Goal: Use online tool/utility: Utilize a website feature to perform a specific function

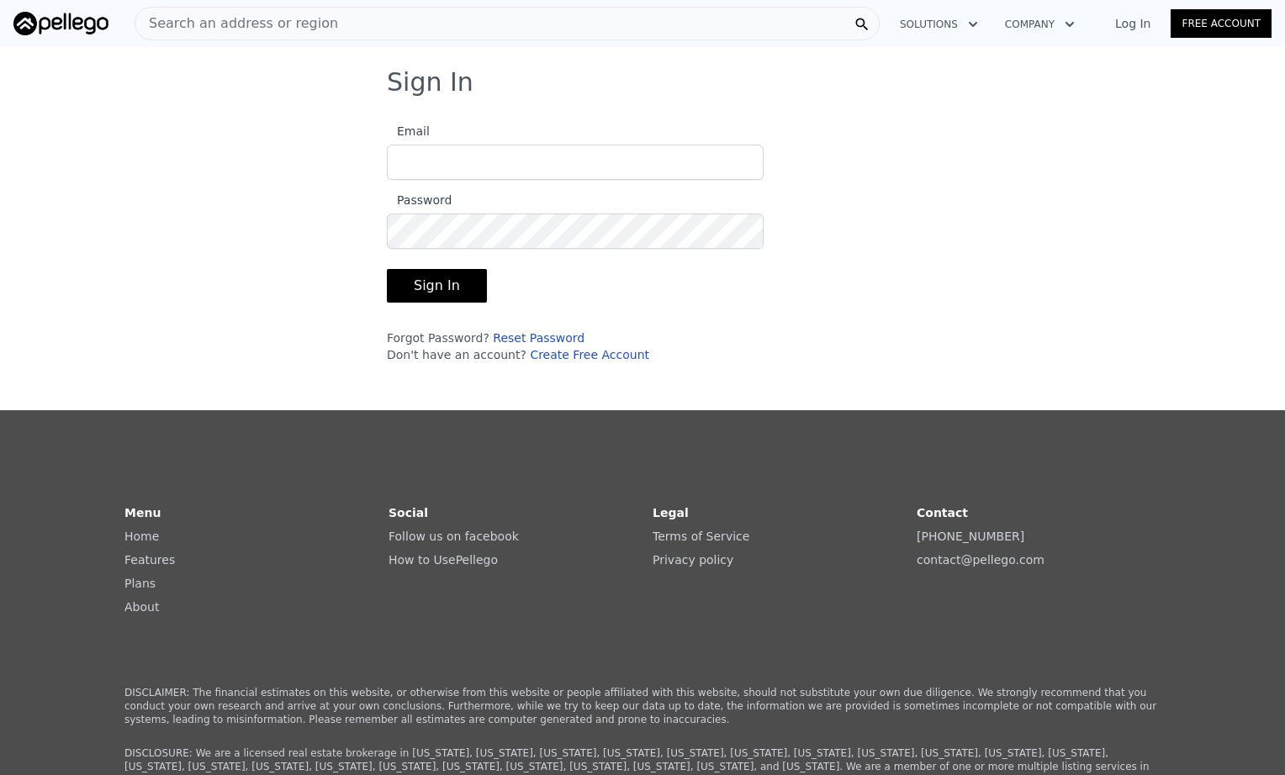
type input "[PERSON_NAME][EMAIL_ADDRESS][DOMAIN_NAME]"
click at [454, 278] on button "Sign In" at bounding box center [437, 286] width 100 height 34
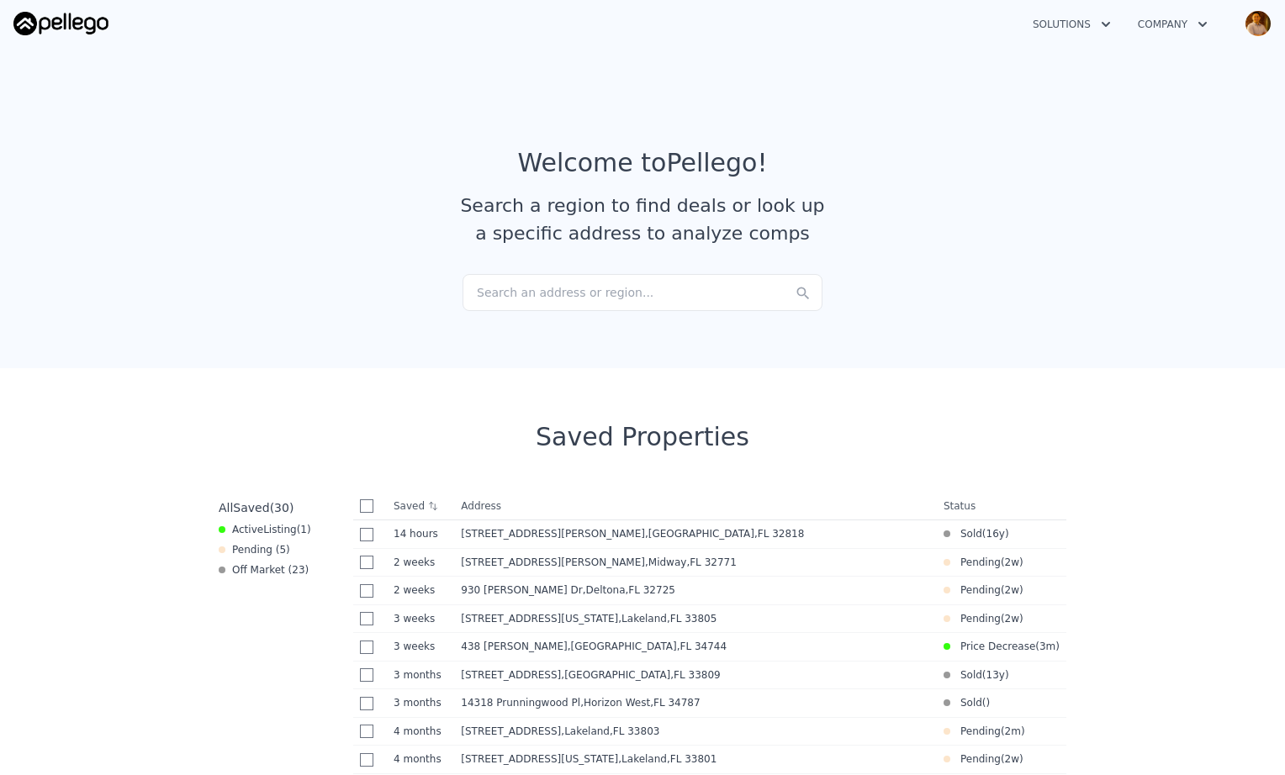
click at [644, 289] on div "Search an address or region..." at bounding box center [643, 292] width 360 height 37
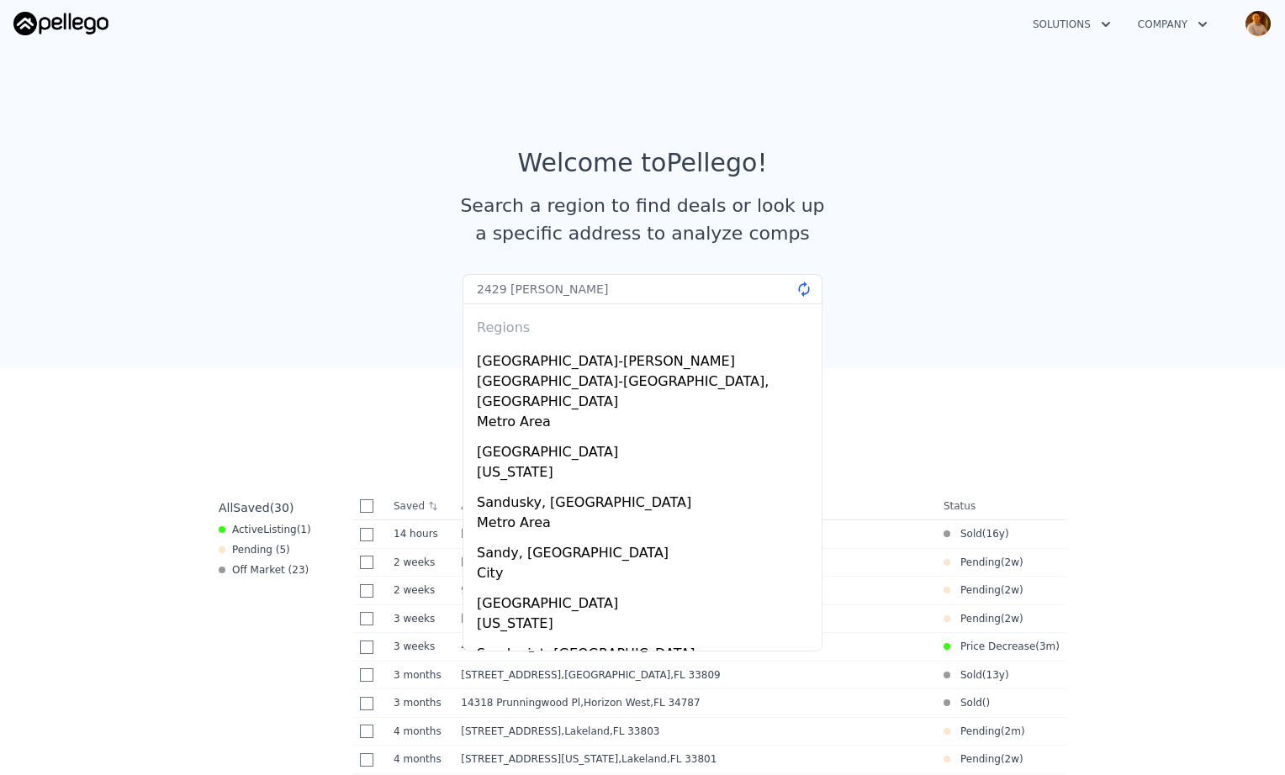
type input "2429 [PERSON_NAME]"
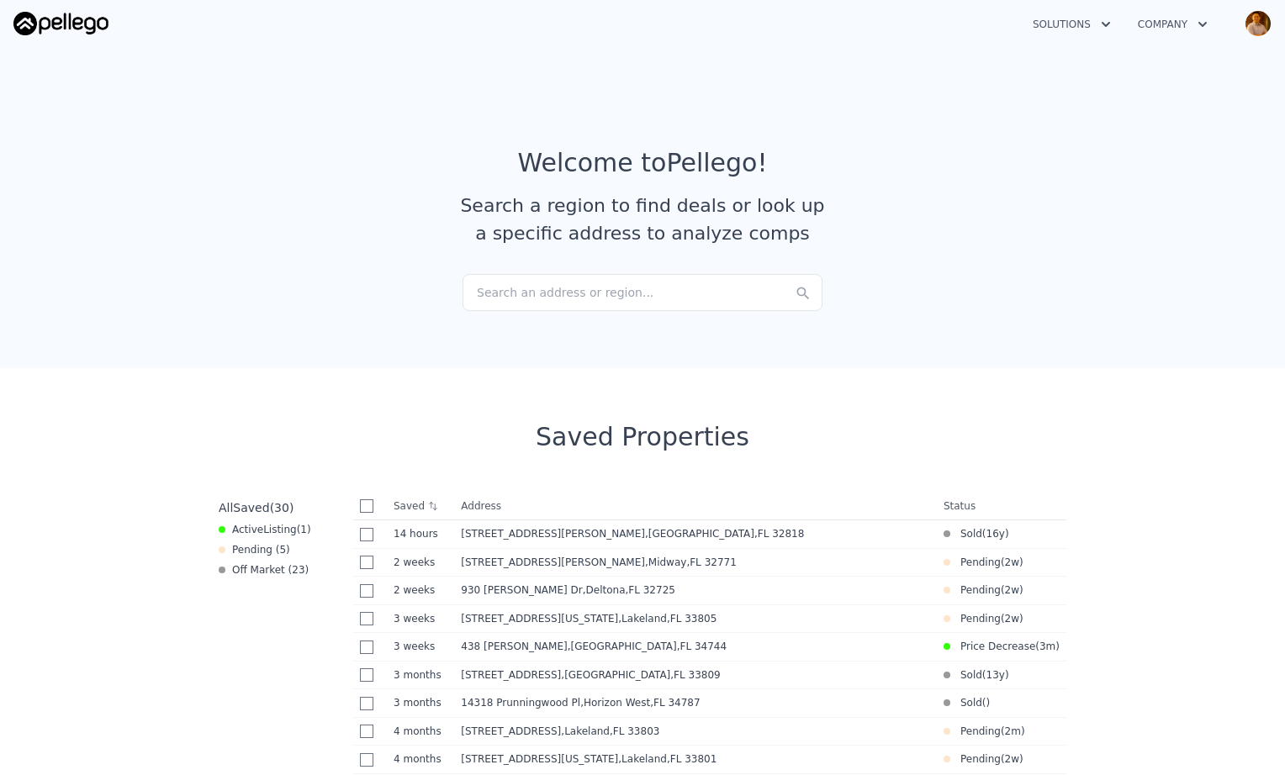
click at [336, 301] on section "Welcome to Pellego ! Search a region to find deals or look up a specific addres…" at bounding box center [642, 204] width 1285 height 328
click at [490, 532] on span "[STREET_ADDRESS][PERSON_NAME]" at bounding box center [553, 534] width 184 height 12
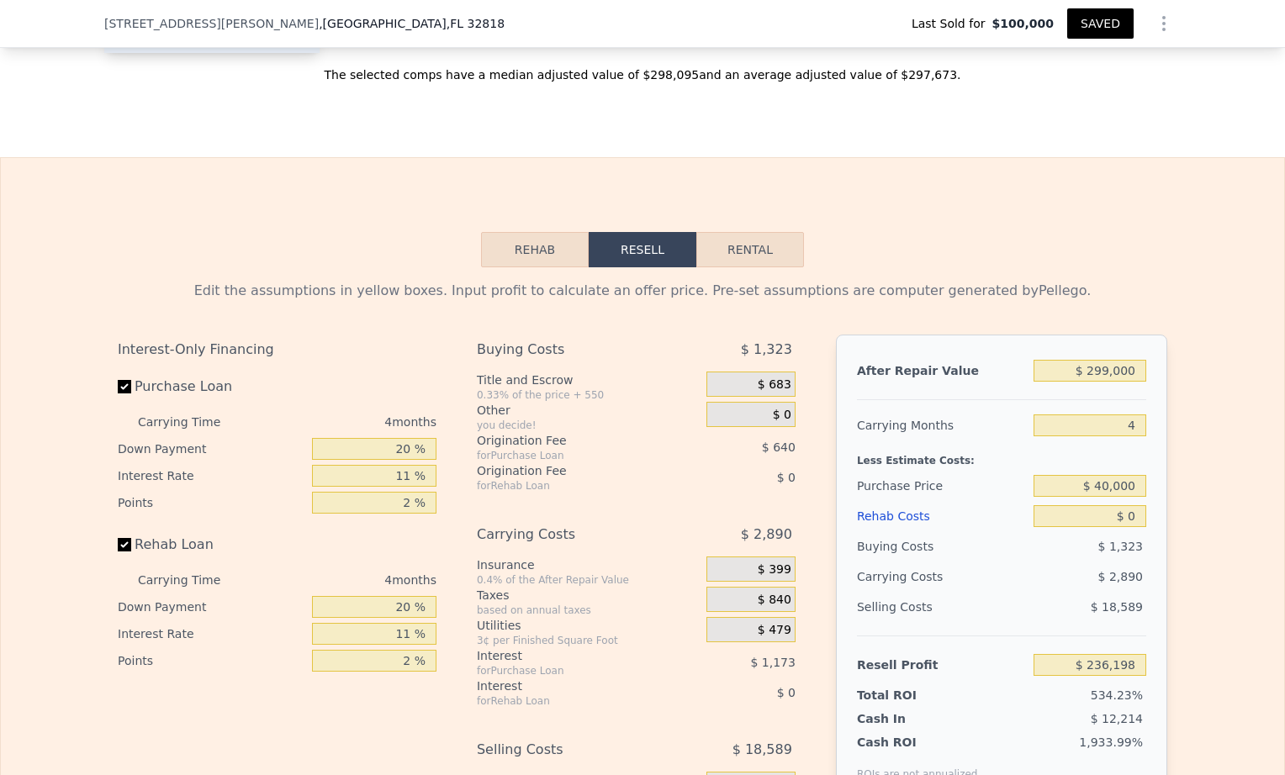
scroll to position [2432, 0]
drag, startPoint x: 1132, startPoint y: 373, endPoint x: 1029, endPoint y: 375, distance: 103.5
click at [1034, 374] on input "$ 299,000" at bounding box center [1090, 372] width 113 height 22
type input "$ 2"
type input "-$ 44,362"
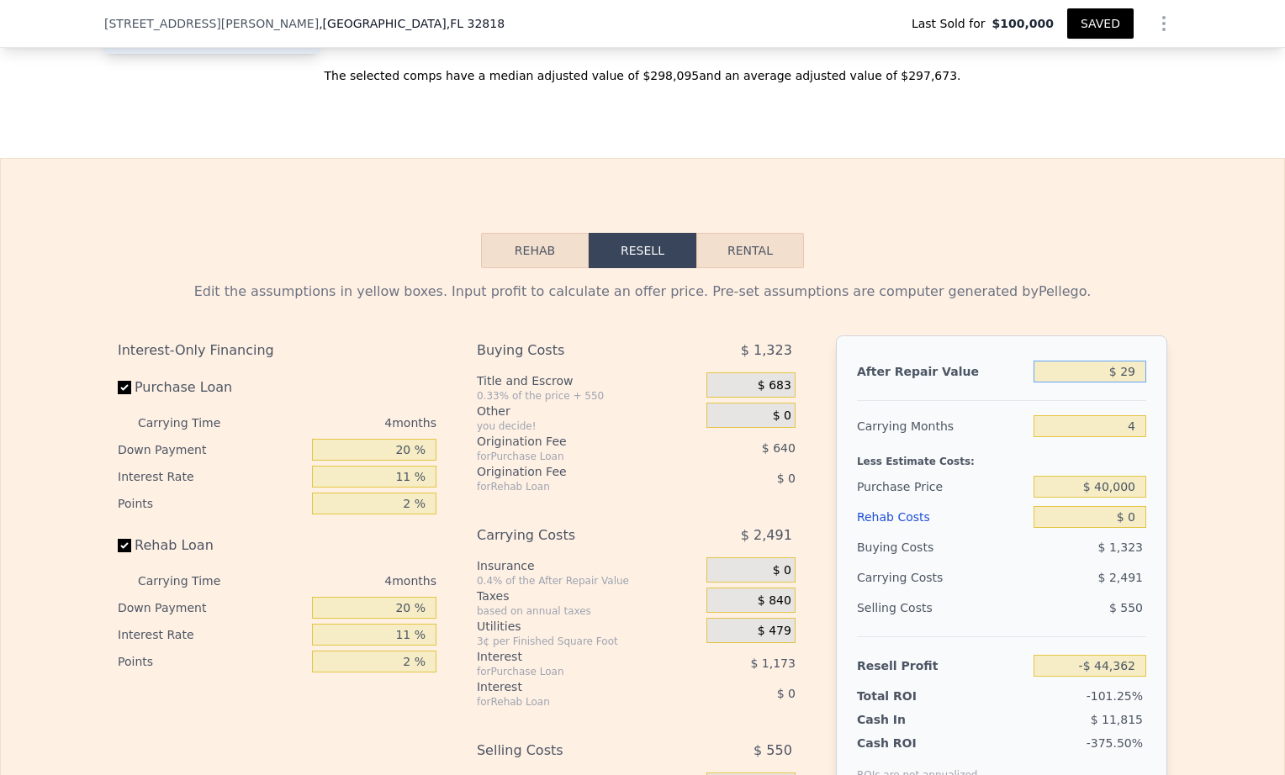
type input "$ 290"
type input "-$ 44,091"
type input "$ 2,900"
type input "-$ 41,644"
type input "$ 290,000"
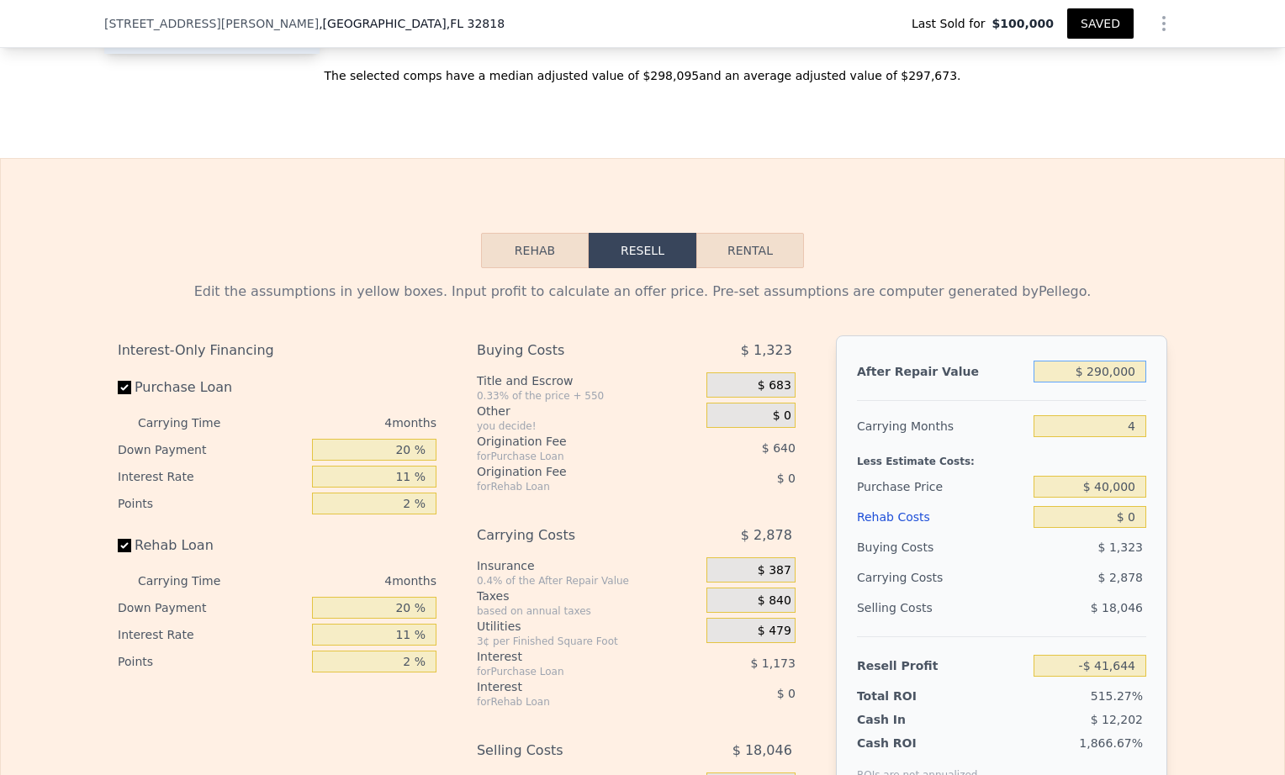
type input "$ 227,753"
type input "$ 290,000"
click at [1132, 487] on input "$ 40,000" at bounding box center [1090, 487] width 113 height 22
drag, startPoint x: 1131, startPoint y: 512, endPoint x: 1087, endPoint y: 522, distance: 45.7
click at [1092, 521] on input "$ 0" at bounding box center [1090, 517] width 113 height 22
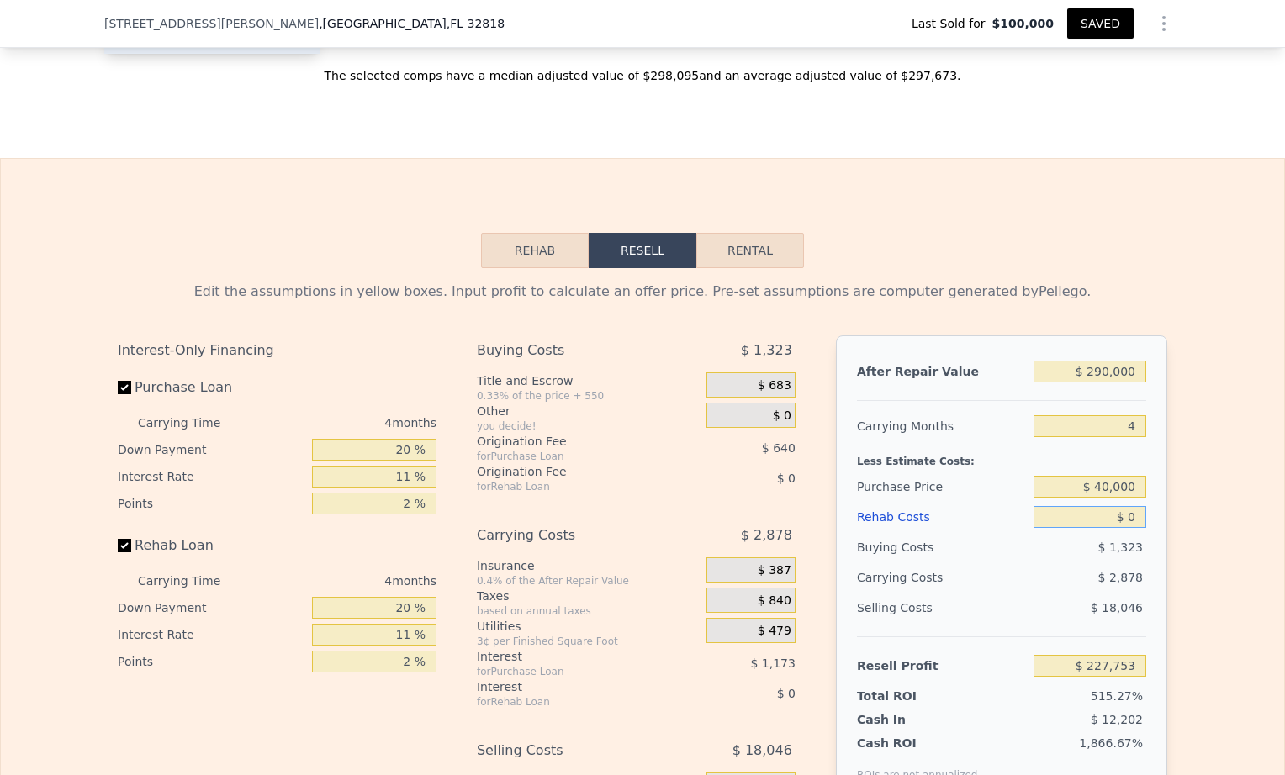
type input "$ 5"
type input "$ 227,748"
type input "$ 50"
type input "$ 227,702"
type input "$ 500"
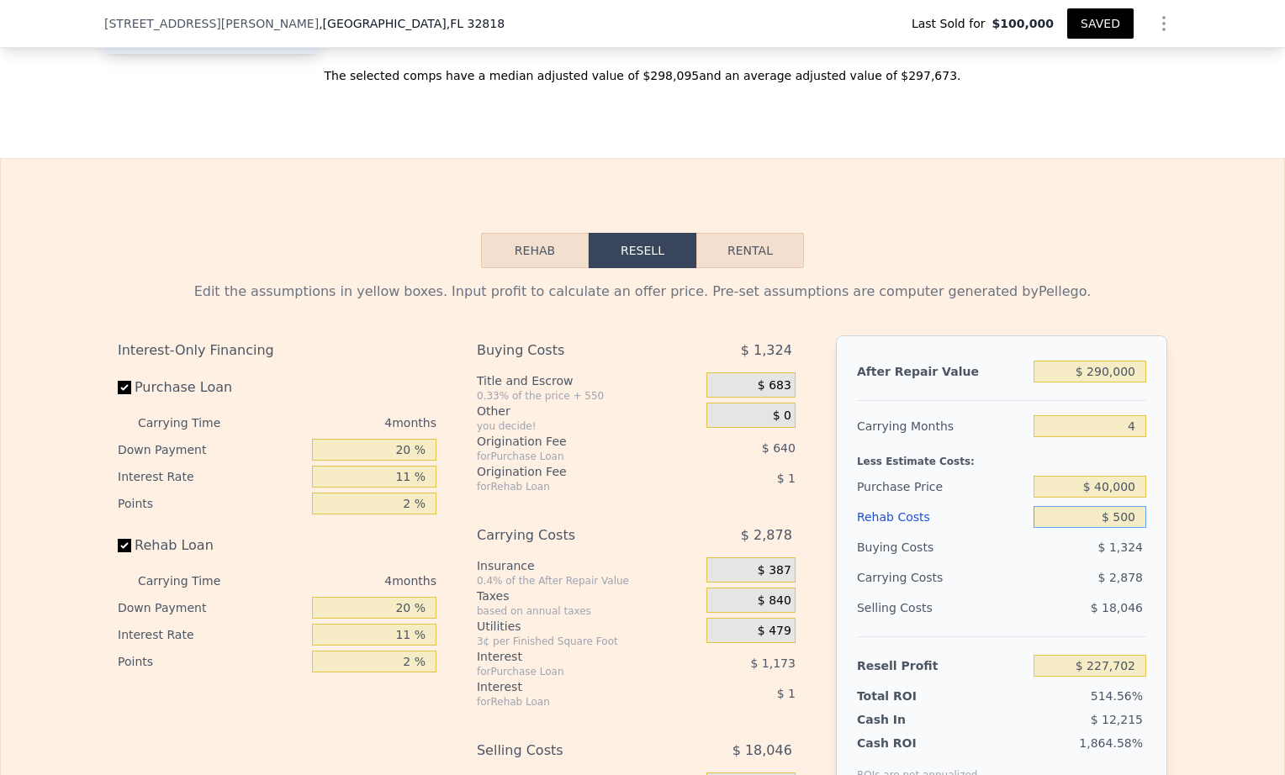
type input "$ 227,229"
type input "$ 5,000"
type input "$ 222,525"
type input "$ 50,000"
type input "$ 175,485"
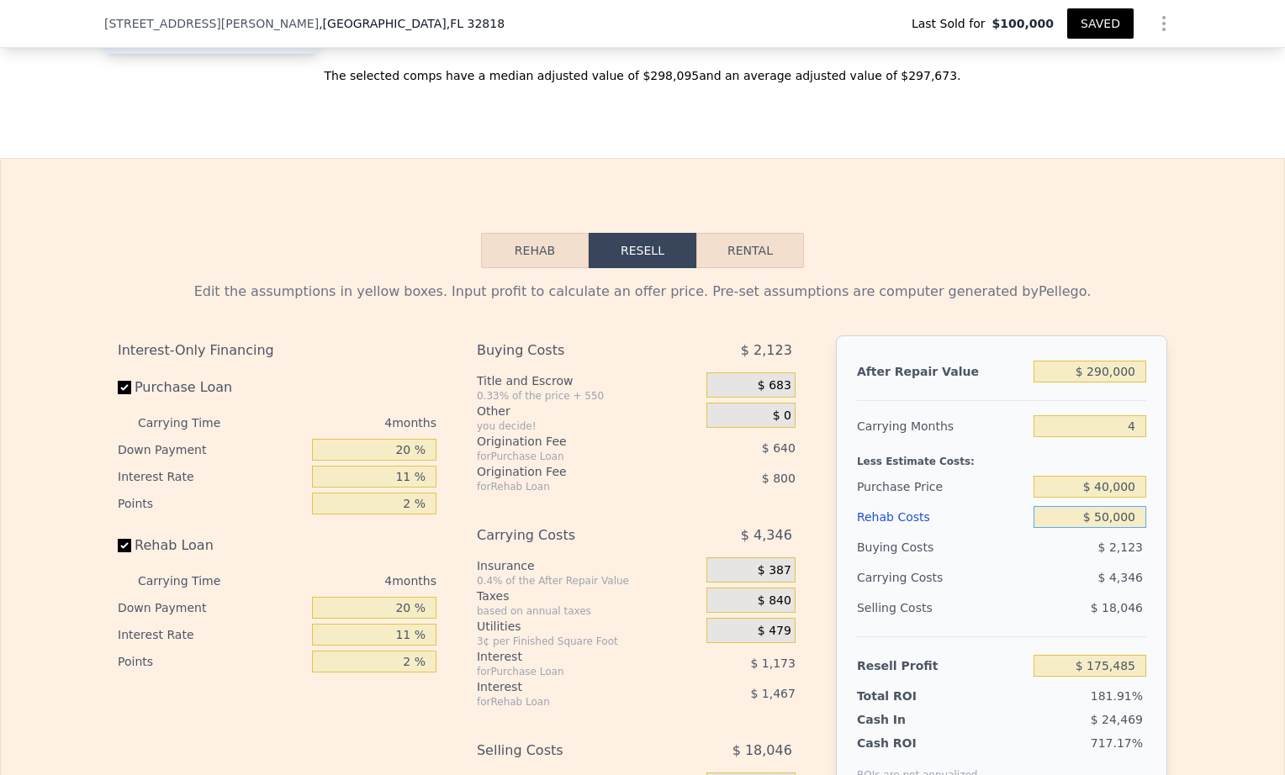
drag, startPoint x: 1134, startPoint y: 517, endPoint x: 1053, endPoint y: 517, distance: 81.6
click at [1053, 517] on input "$ 50,000" at bounding box center [1090, 517] width 113 height 22
type input "$ 30"
type input "$ 227,723"
type input "$ 300"
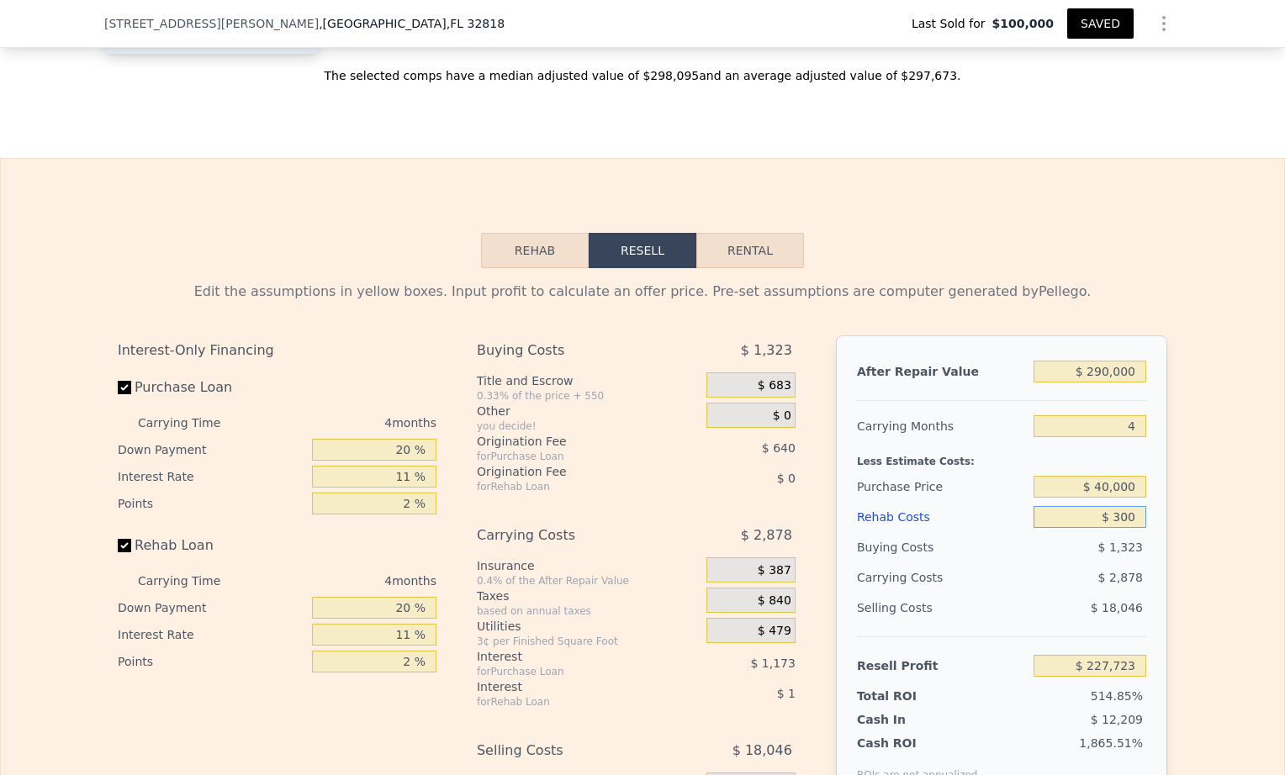
type input "$ 227,440"
type input "$ 3,000"
type input "$ 224,617"
type input "$ 30,000"
type input "$ 196,393"
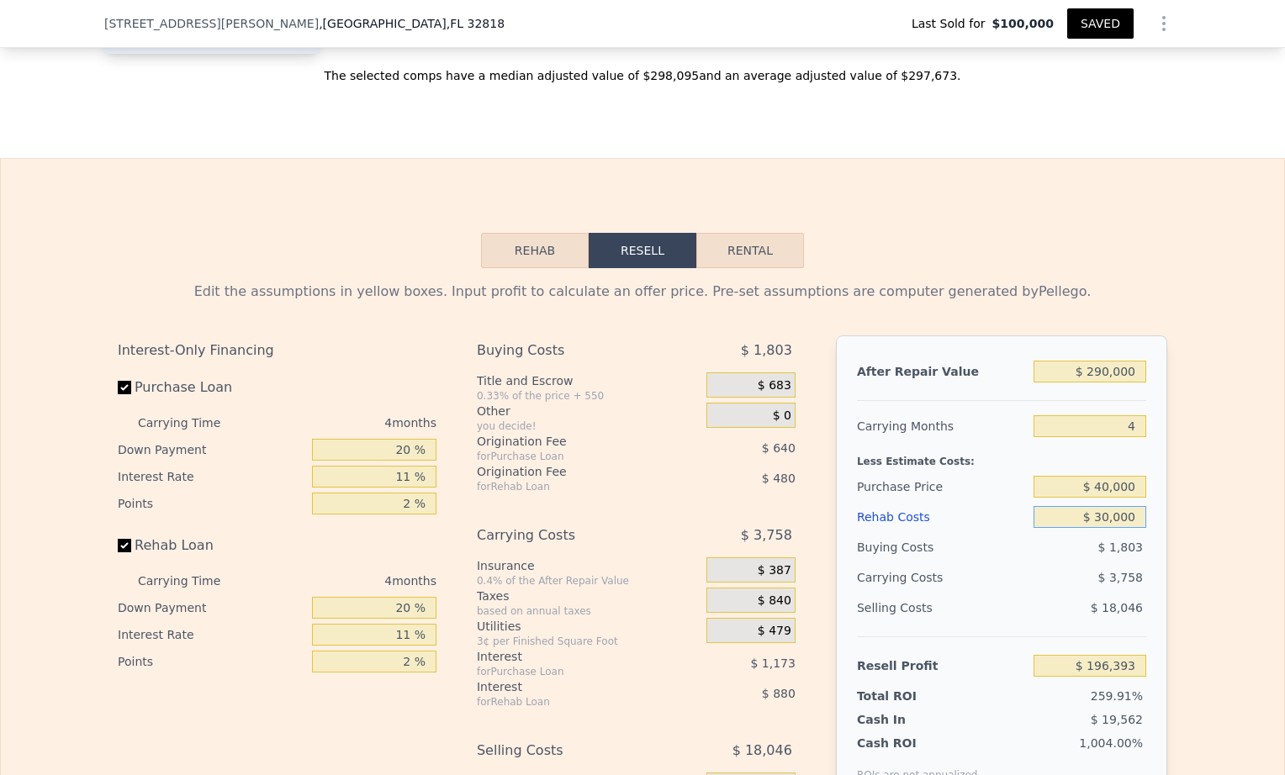
type input "$ 30,000"
drag, startPoint x: 1137, startPoint y: 483, endPoint x: 1043, endPoint y: 484, distance: 94.2
click at [1048, 484] on input "$ 40,000" at bounding box center [1090, 487] width 113 height 22
type input "$ 198,000"
click at [993, 448] on div "Less Estimate Costs:" at bounding box center [1001, 457] width 289 height 30
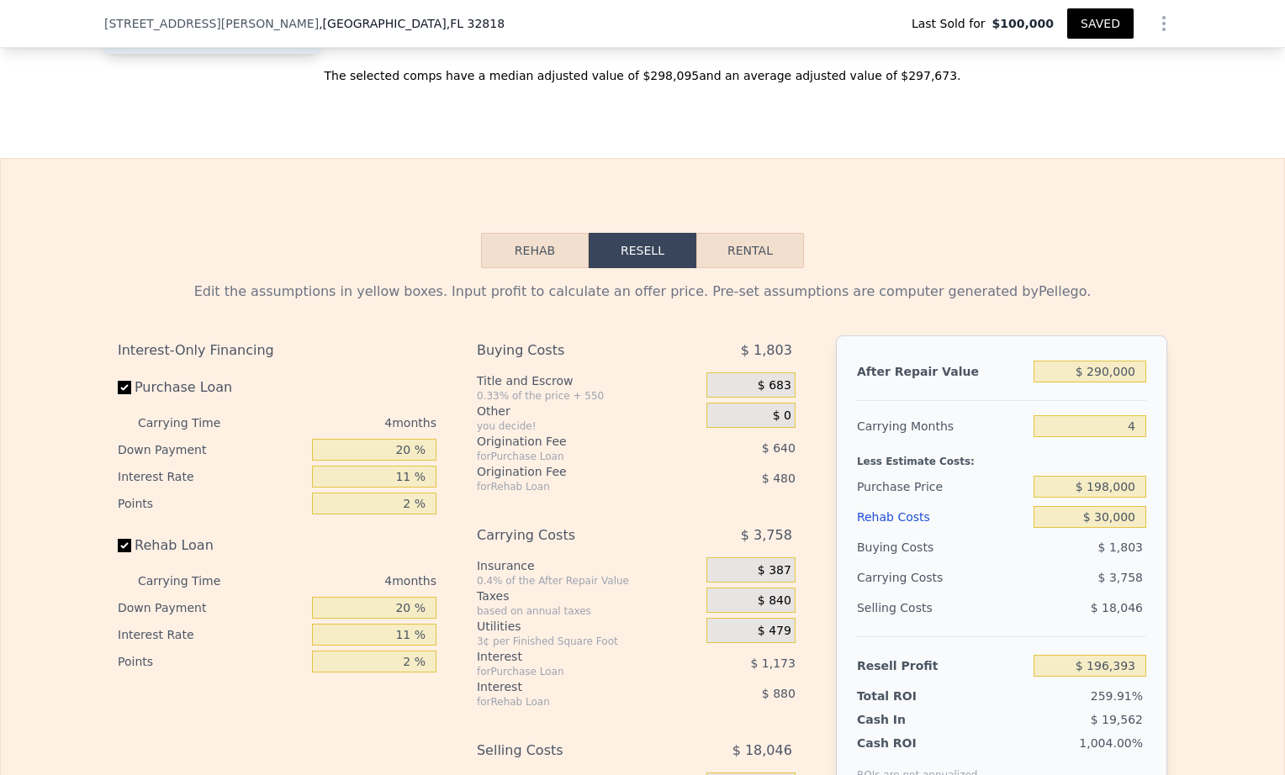
type input "$ 30,703"
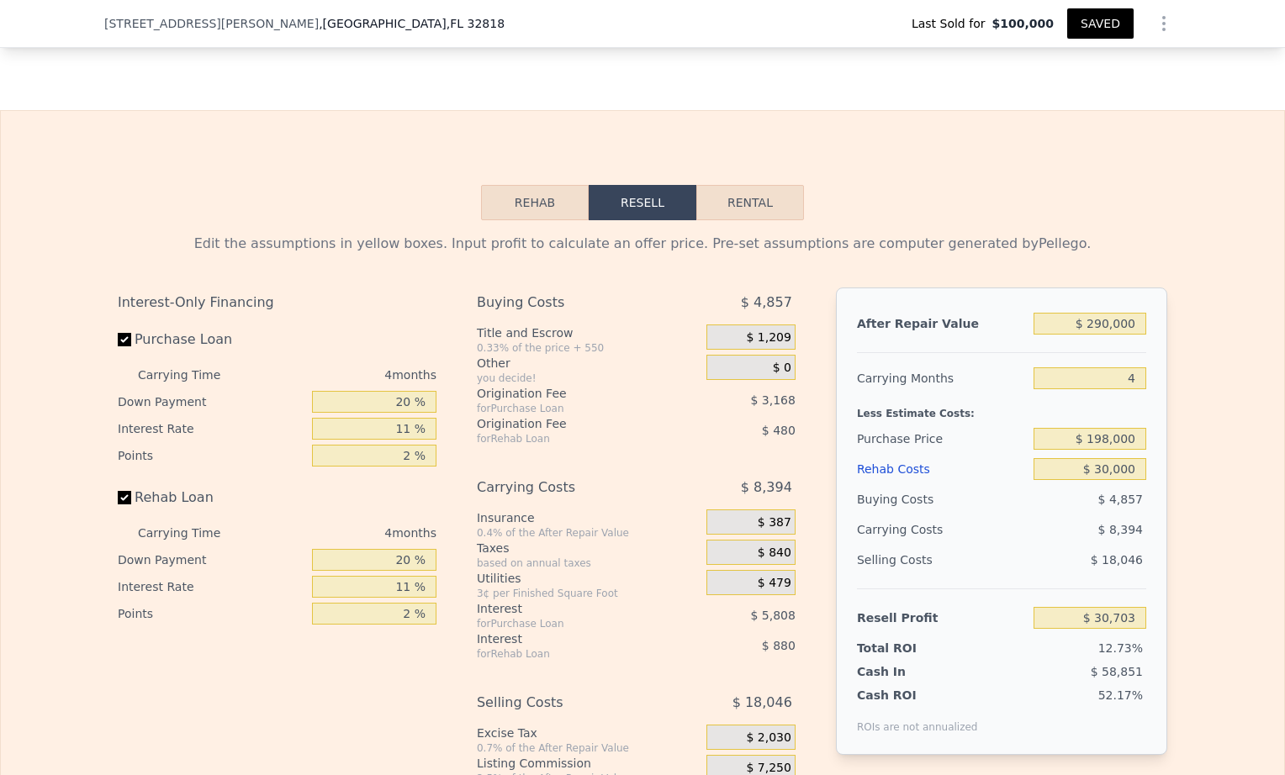
scroll to position [2516, 0]
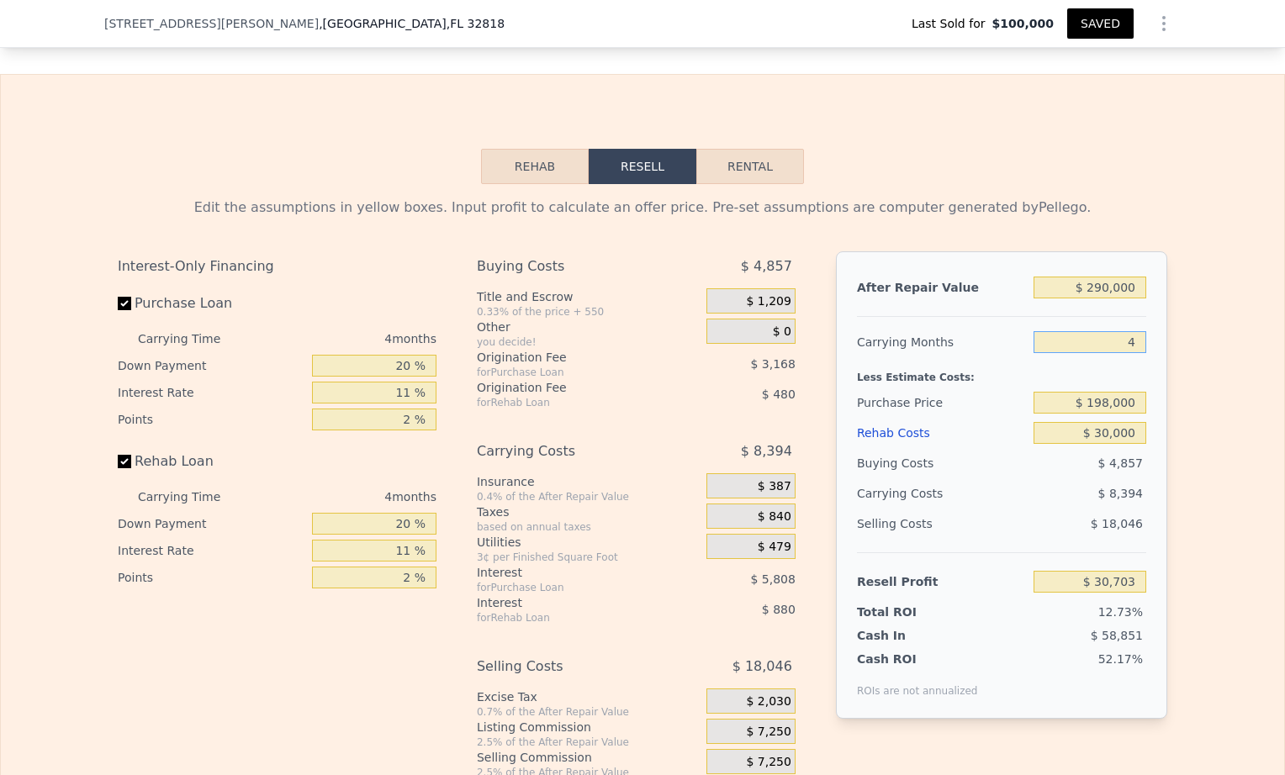
click at [1137, 341] on input "4" at bounding box center [1090, 342] width 113 height 22
type input "3"
type input "$ 32,802"
type input "3"
click at [962, 358] on div "Less Estimate Costs:" at bounding box center [1001, 372] width 289 height 30
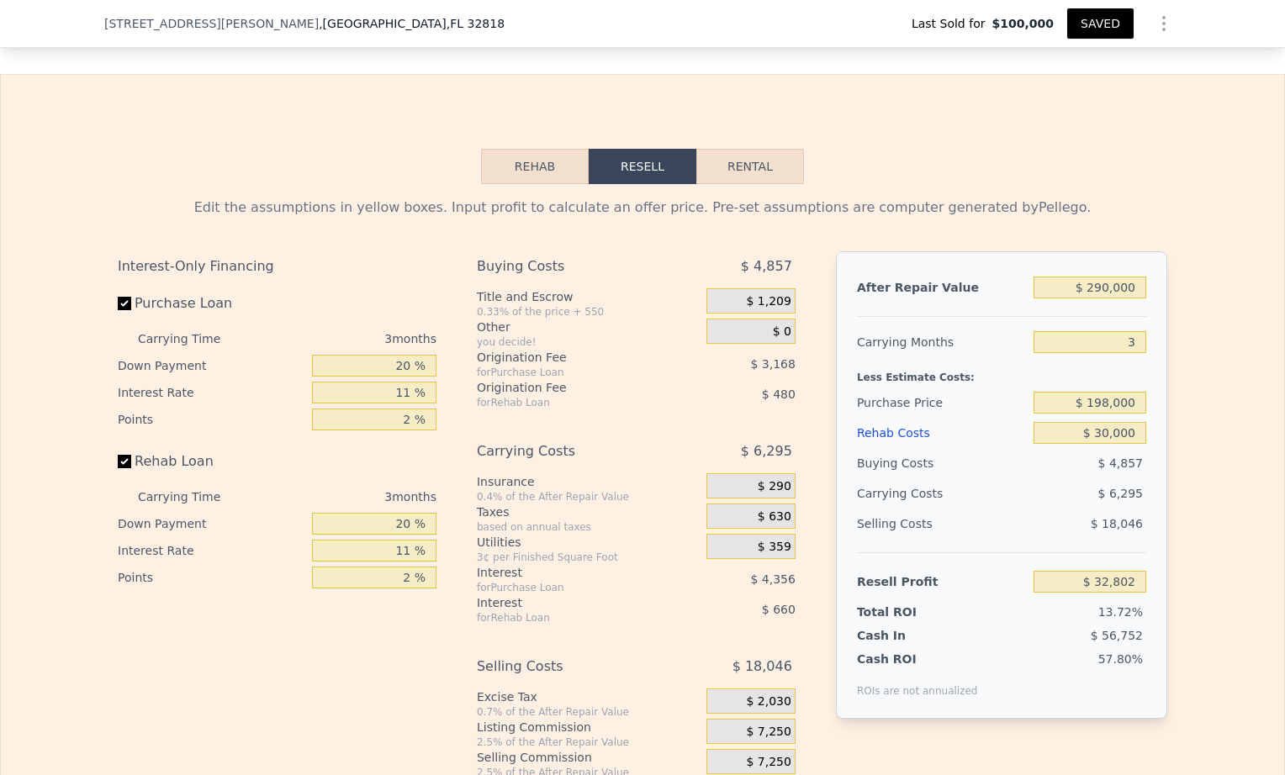
click at [1039, 482] on div "$ 6,295" at bounding box center [1057, 494] width 177 height 30
drag, startPoint x: 1130, startPoint y: 288, endPoint x: 1076, endPoint y: 288, distance: 53.8
click at [1076, 288] on input "$ 290,000" at bounding box center [1090, 288] width 113 height 22
type input "$ 3"
type input "-$ 239,409"
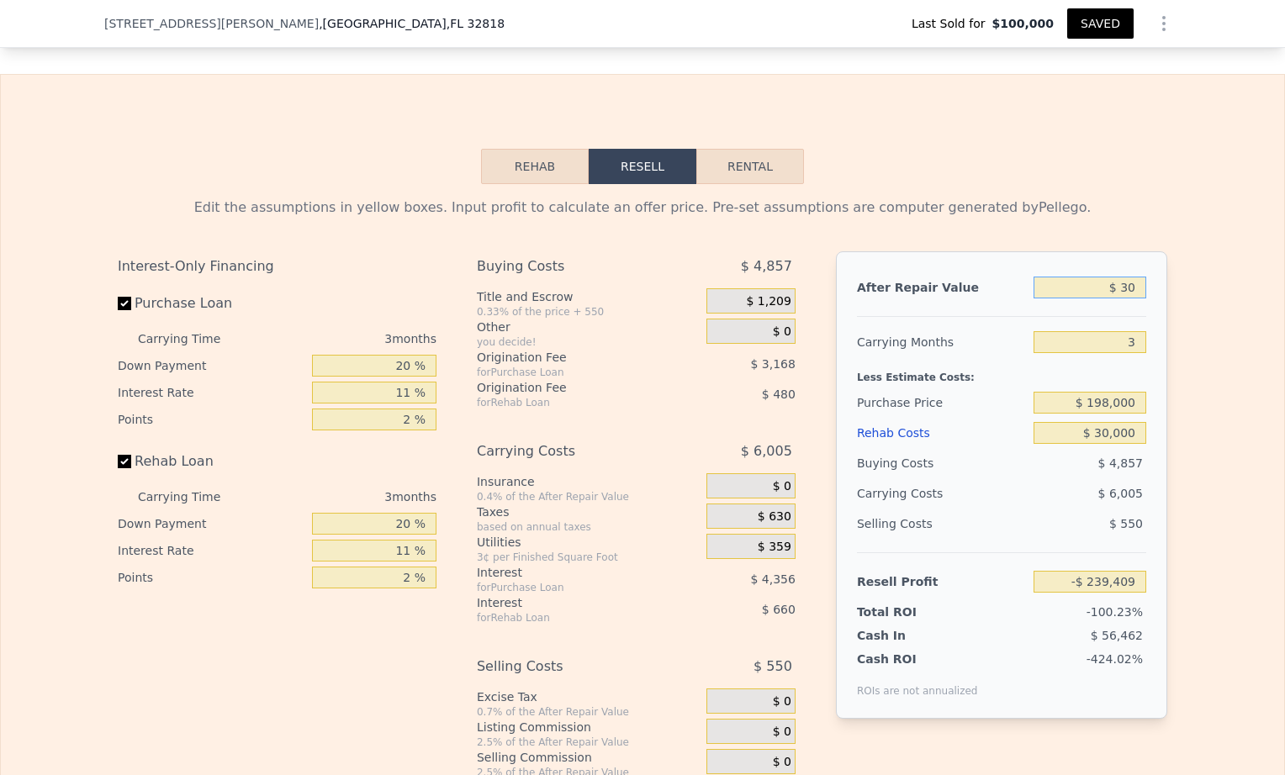
type input "$ 300"
type input "-$ 239,131"
type input "$ 300,000"
type input "$ 42,189"
type input "$ 300,000"
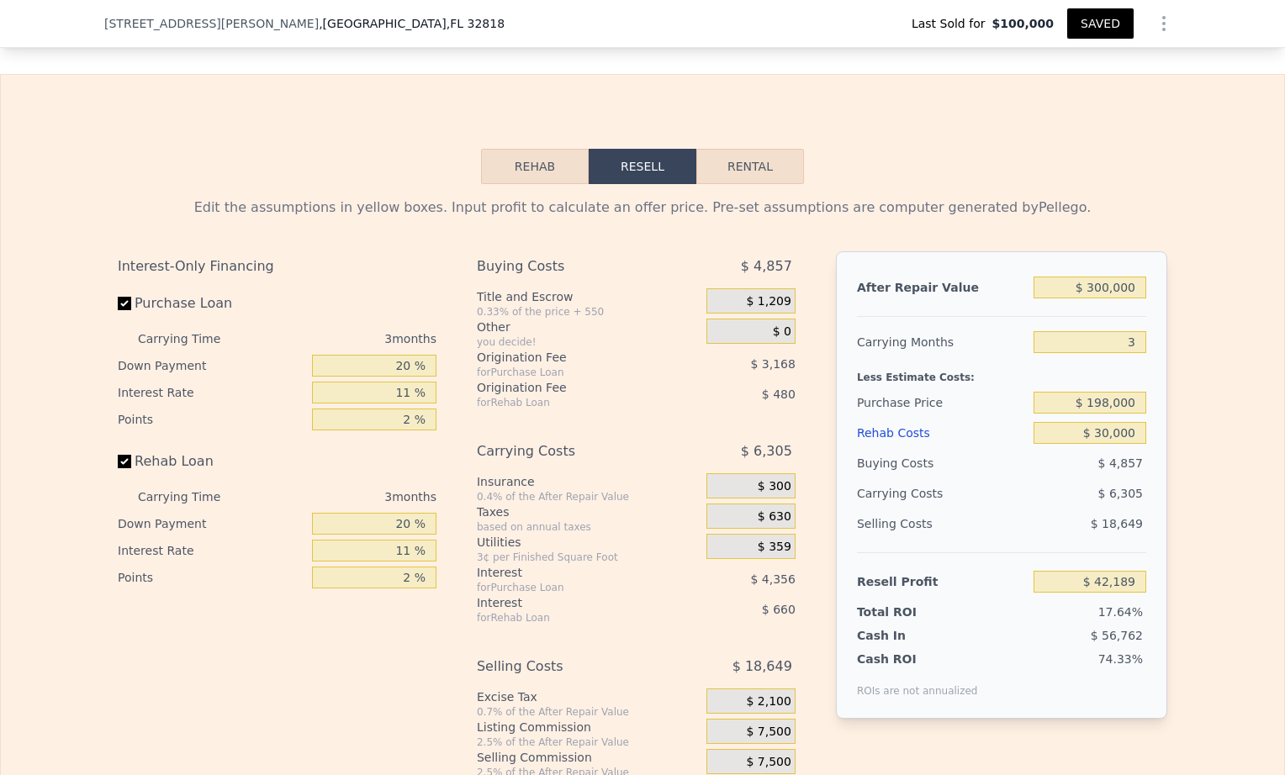
click at [1144, 212] on div "Edit the assumptions in yellow boxes. Input profit to calculate an offer price.…" at bounding box center [643, 208] width 1050 height 20
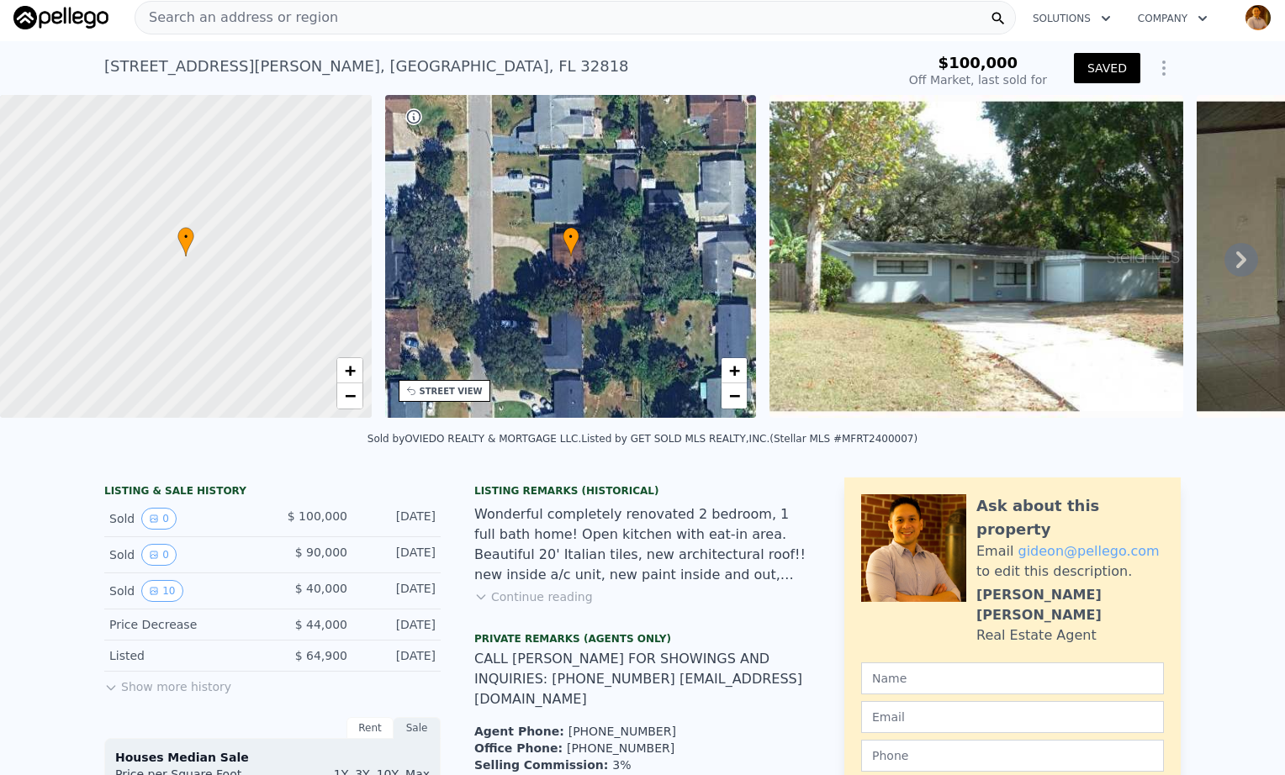
scroll to position [0, 0]
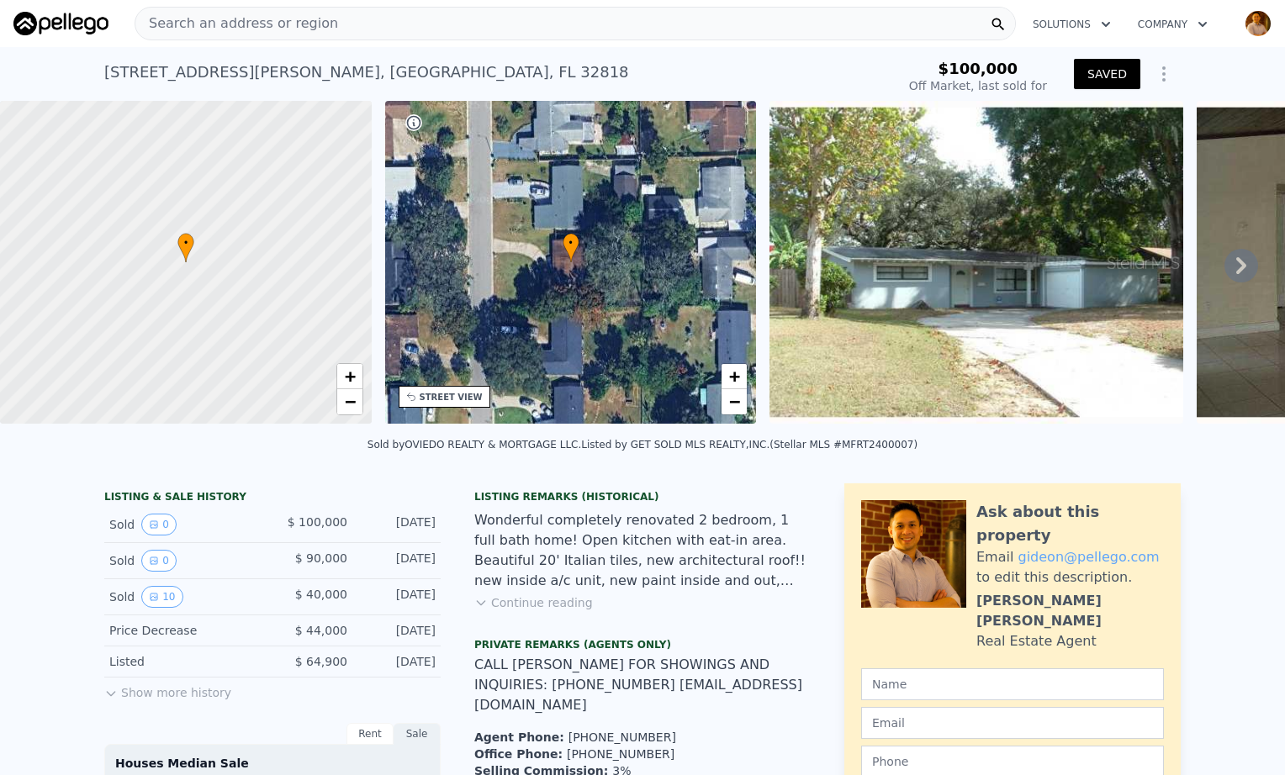
click at [1236, 274] on icon at bounding box center [1241, 265] width 10 height 17
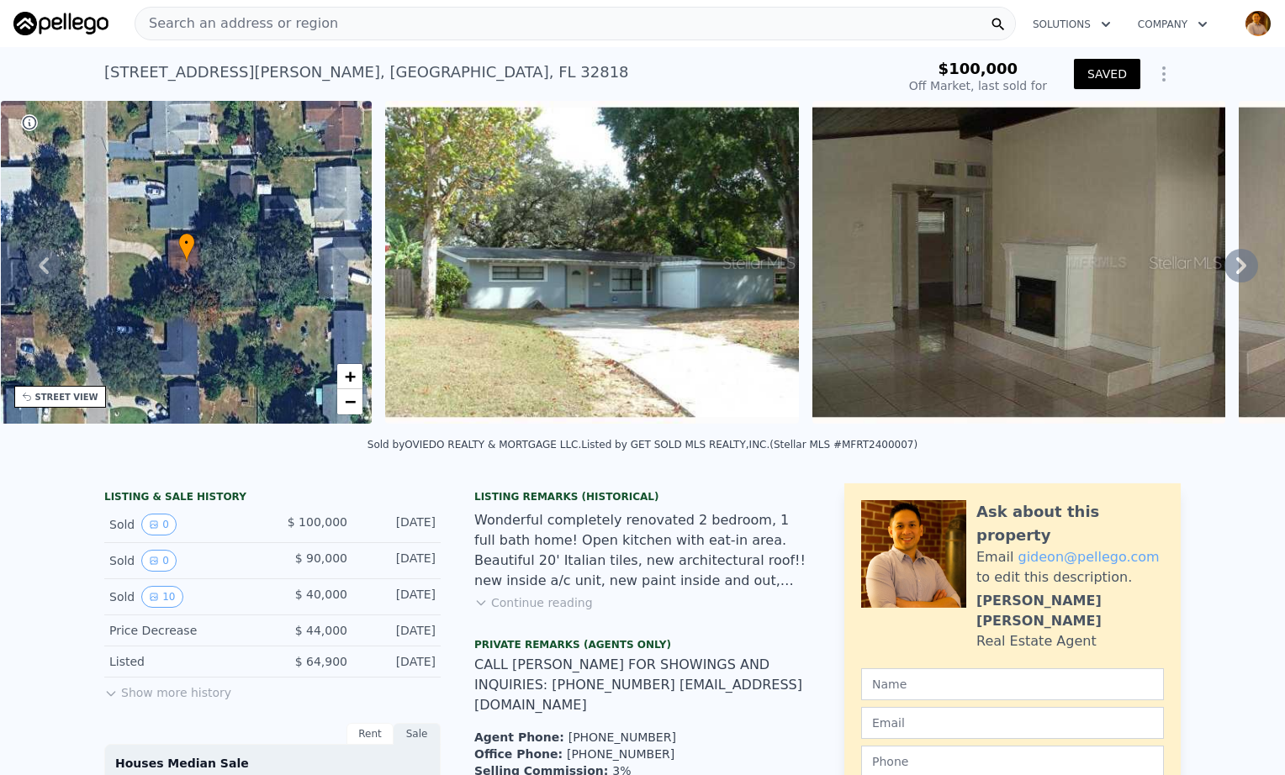
click at [1236, 274] on icon at bounding box center [1241, 265] width 10 height 17
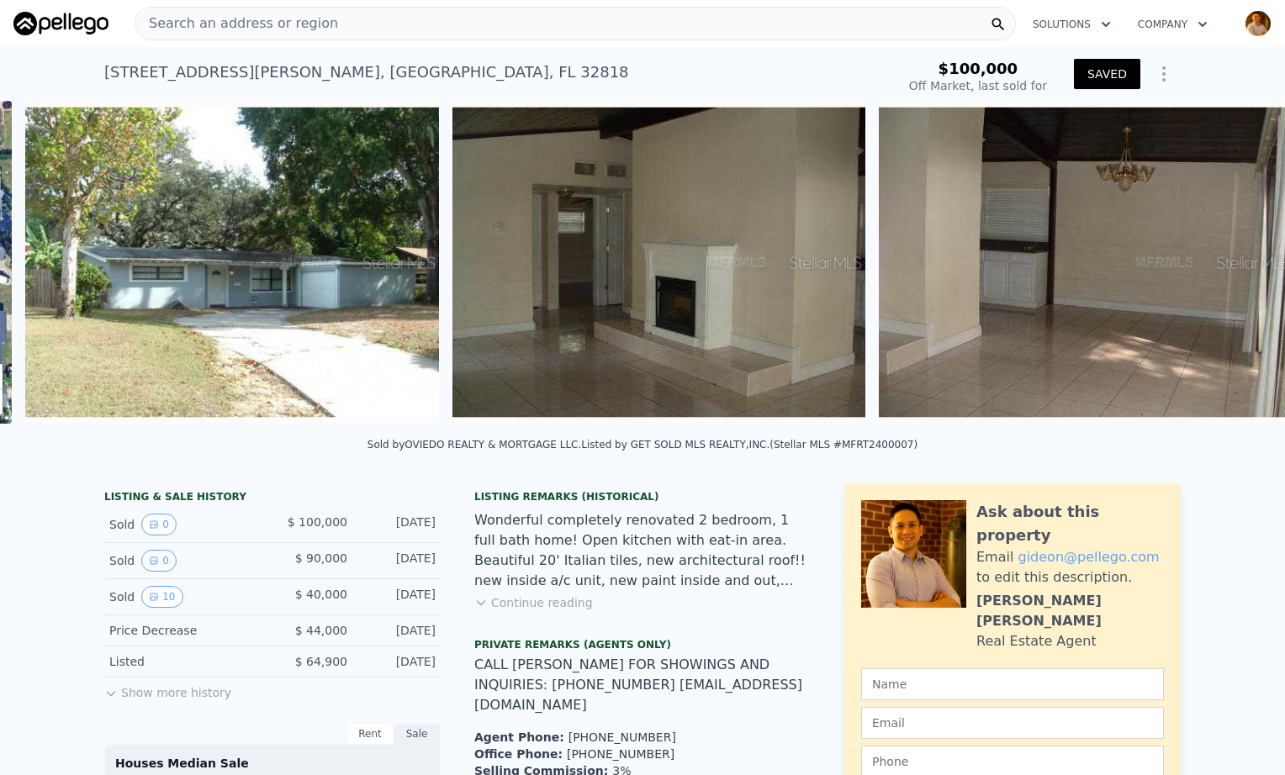
scroll to position [0, 769]
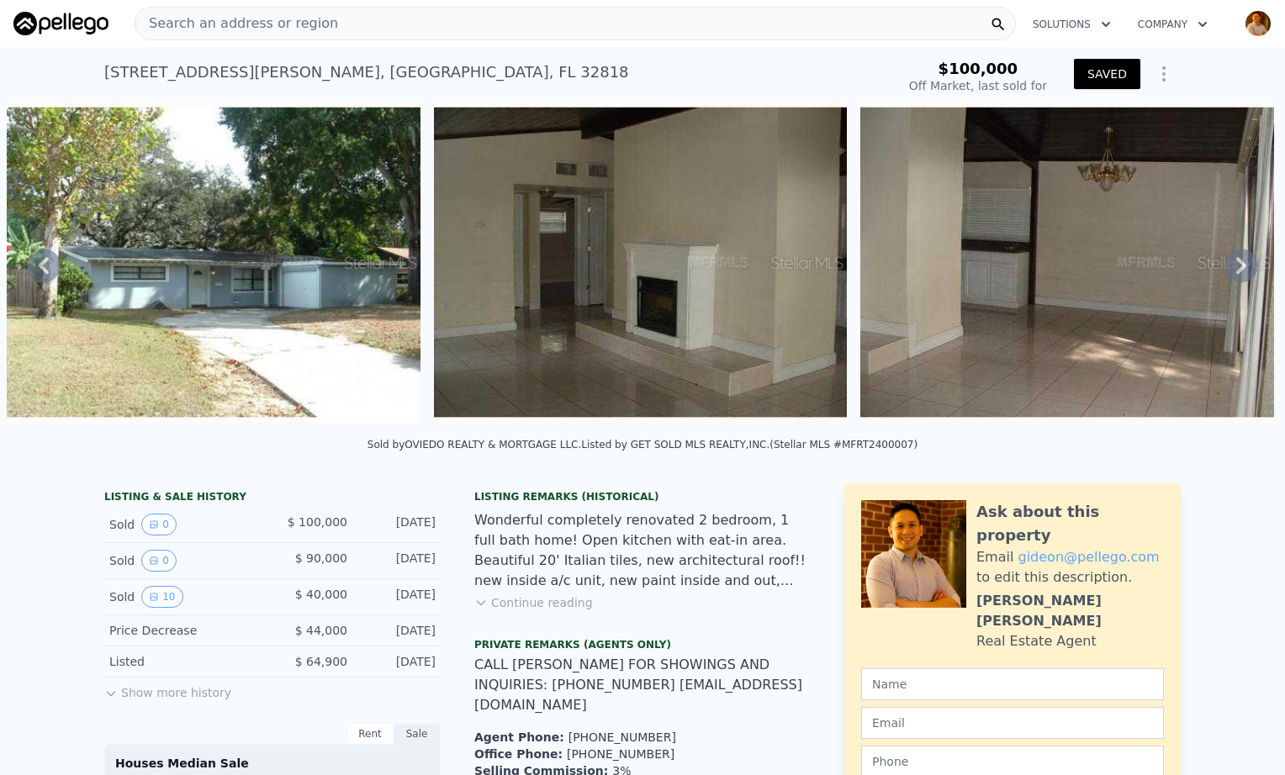
click at [1236, 274] on icon at bounding box center [1241, 265] width 10 height 17
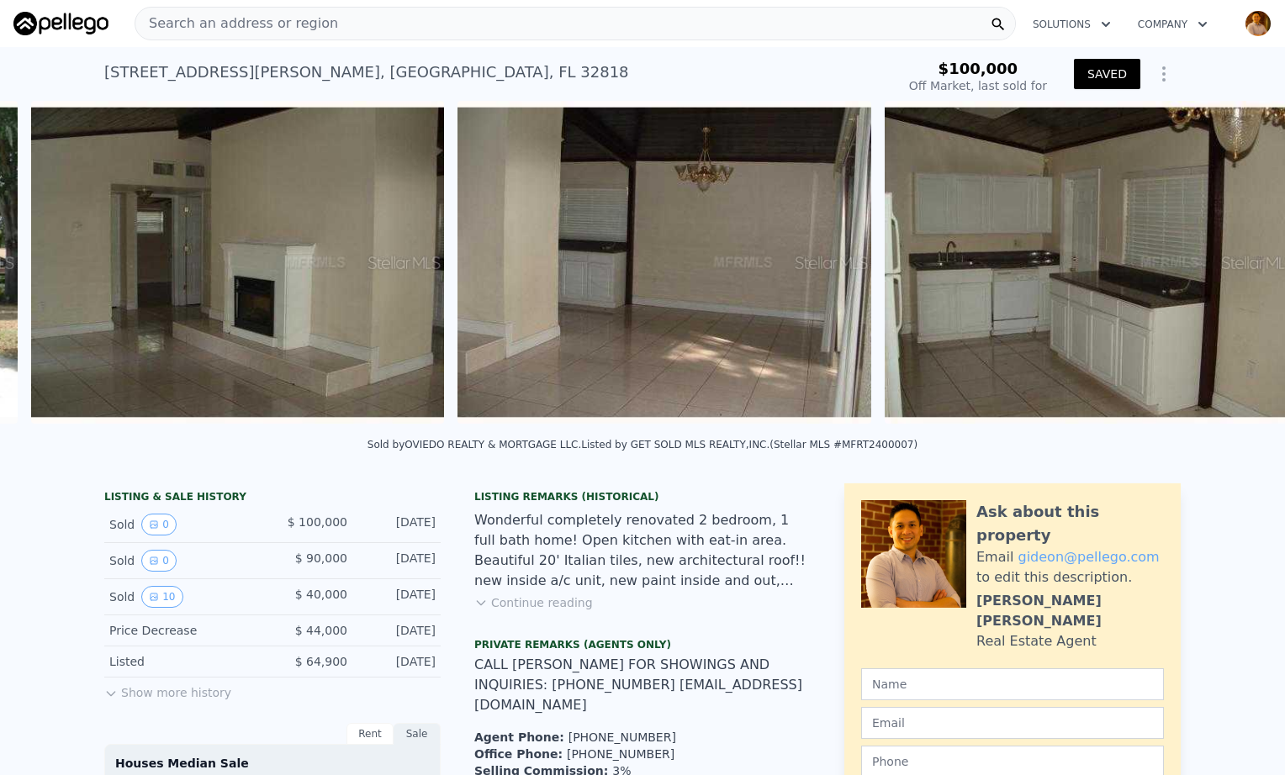
scroll to position [0, 1196]
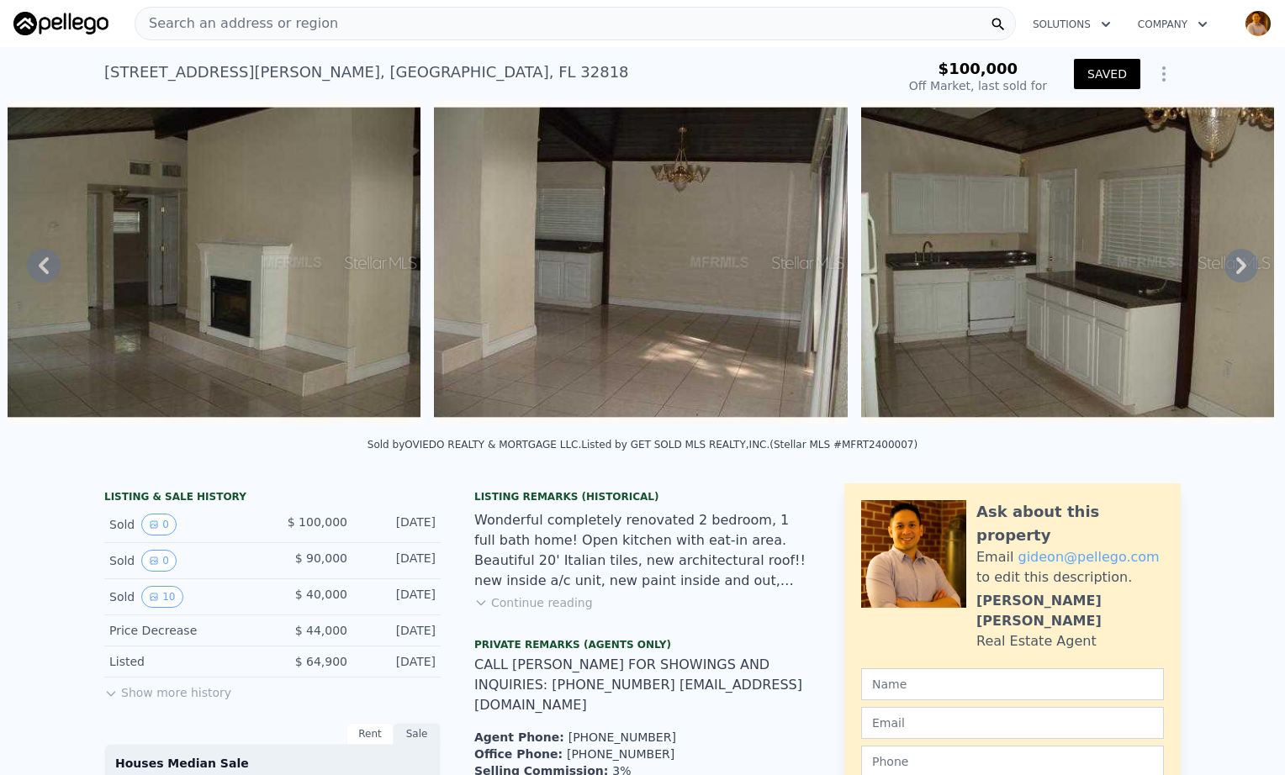
click at [1236, 274] on icon at bounding box center [1241, 265] width 10 height 17
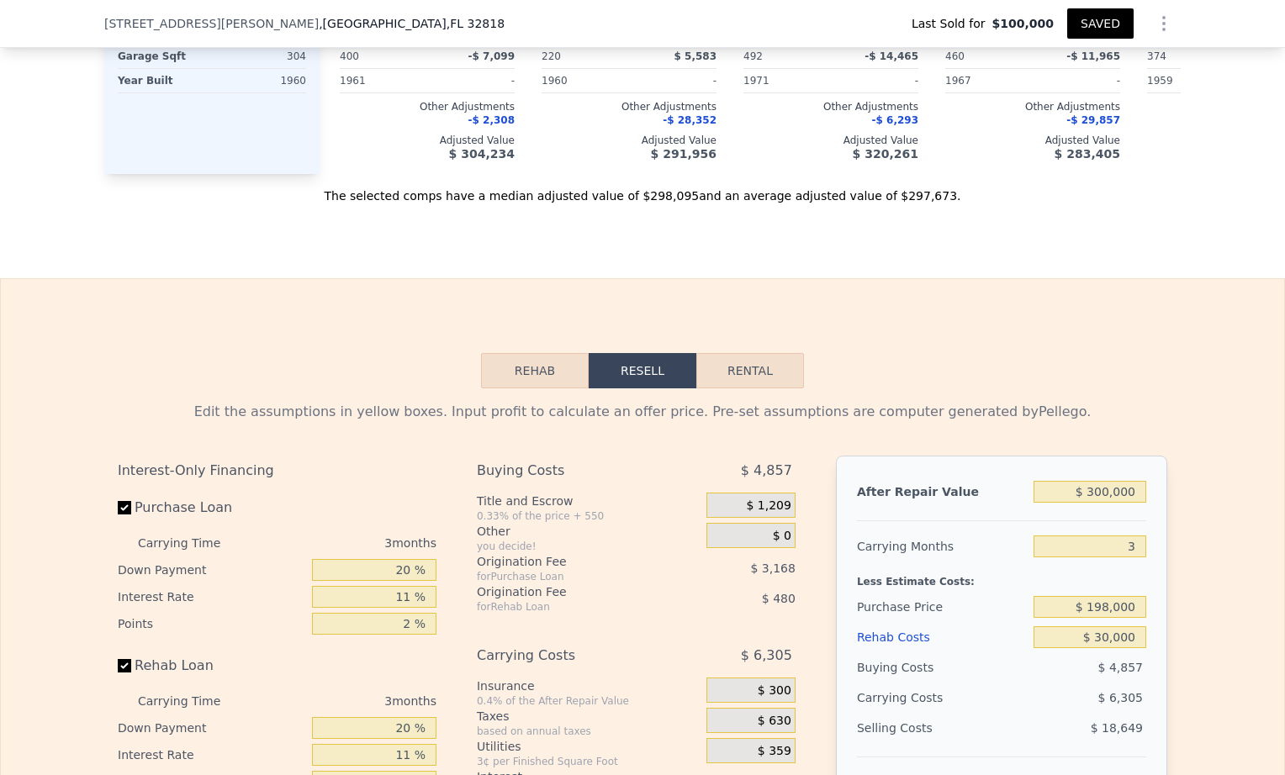
scroll to position [2516, 0]
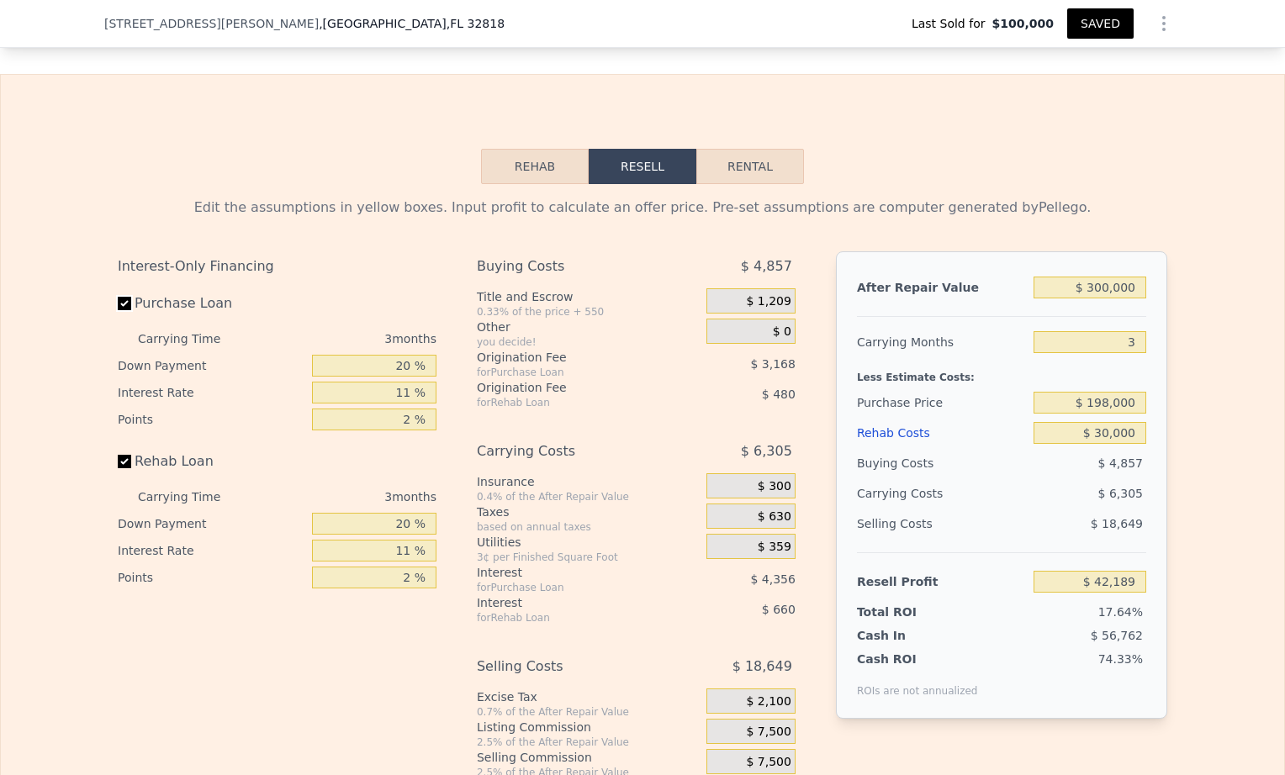
click at [118, 298] on input "Purchase Loan" at bounding box center [124, 303] width 13 height 13
checkbox input "false"
type input "$ 49,713"
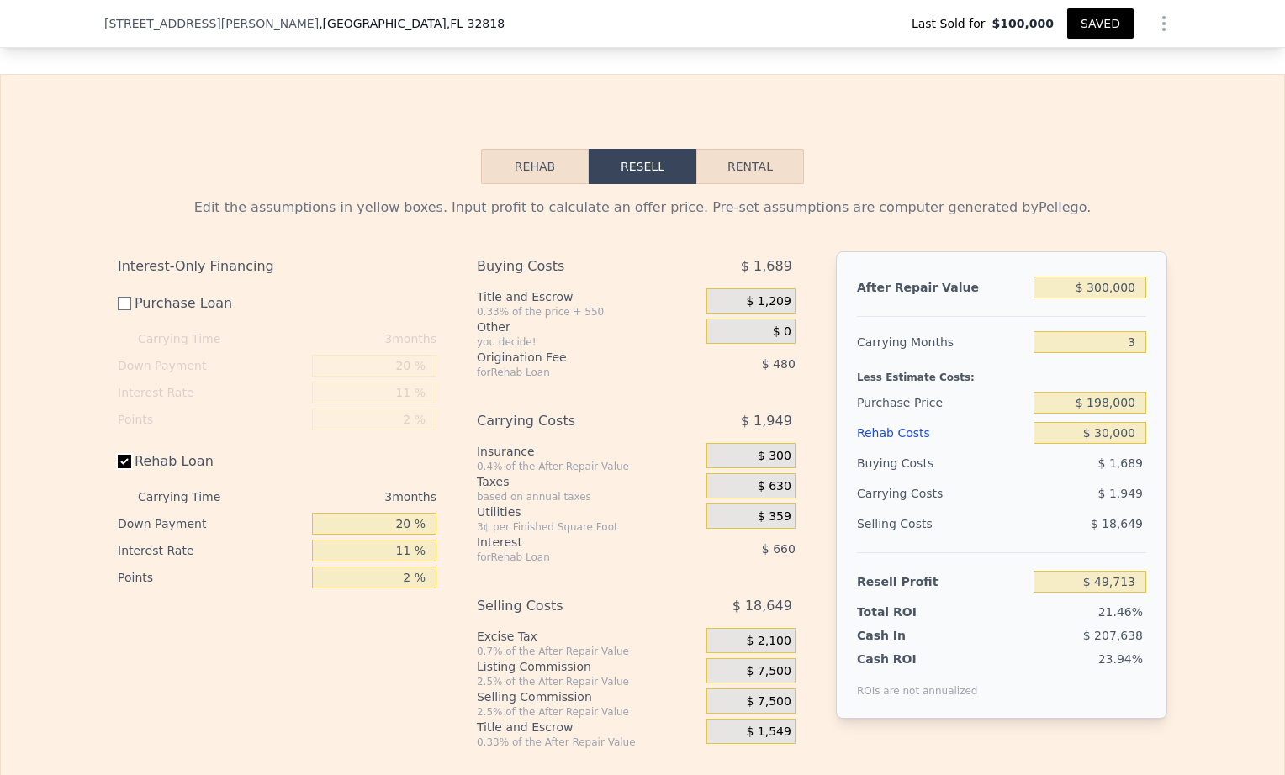
click at [119, 463] on input "Rehab Loan" at bounding box center [124, 461] width 13 height 13
checkbox input "false"
type input "$ 50,853"
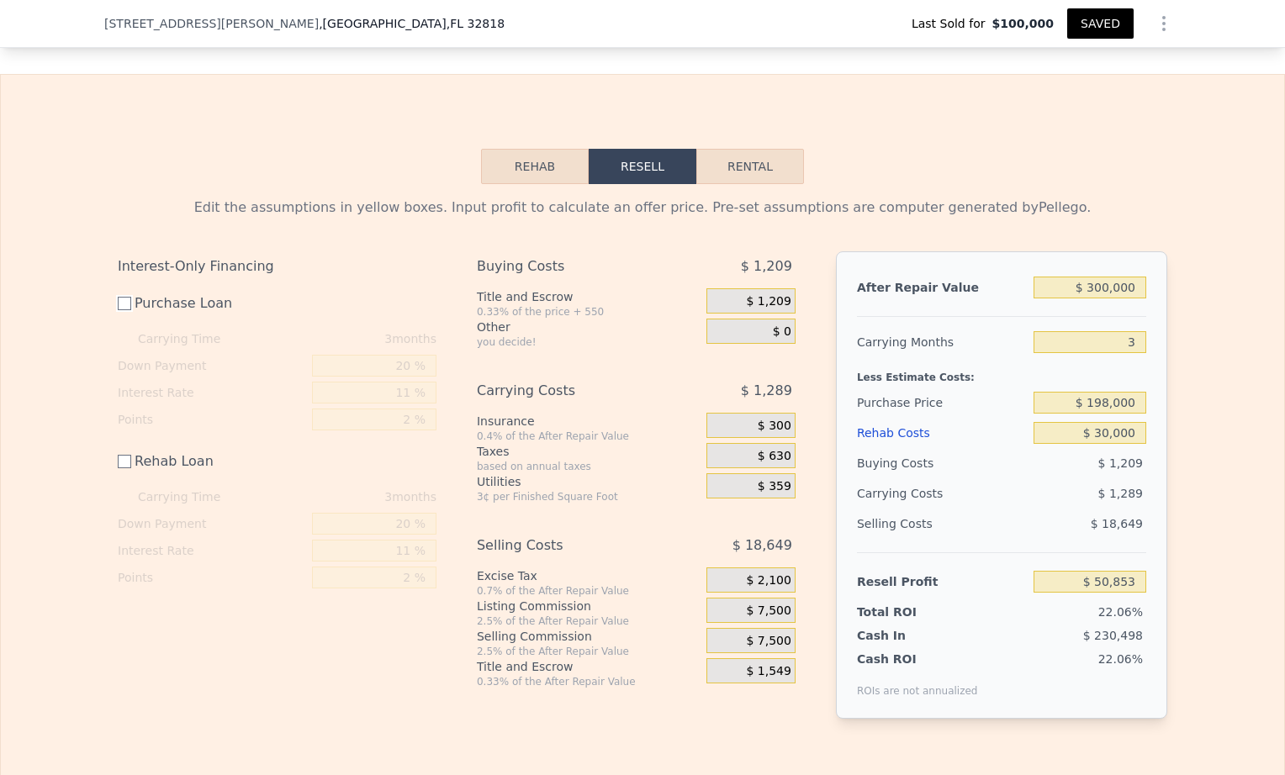
click at [124, 305] on input "Purchase Loan" at bounding box center [124, 303] width 13 height 13
checkbox input "true"
type input "$ 43,329"
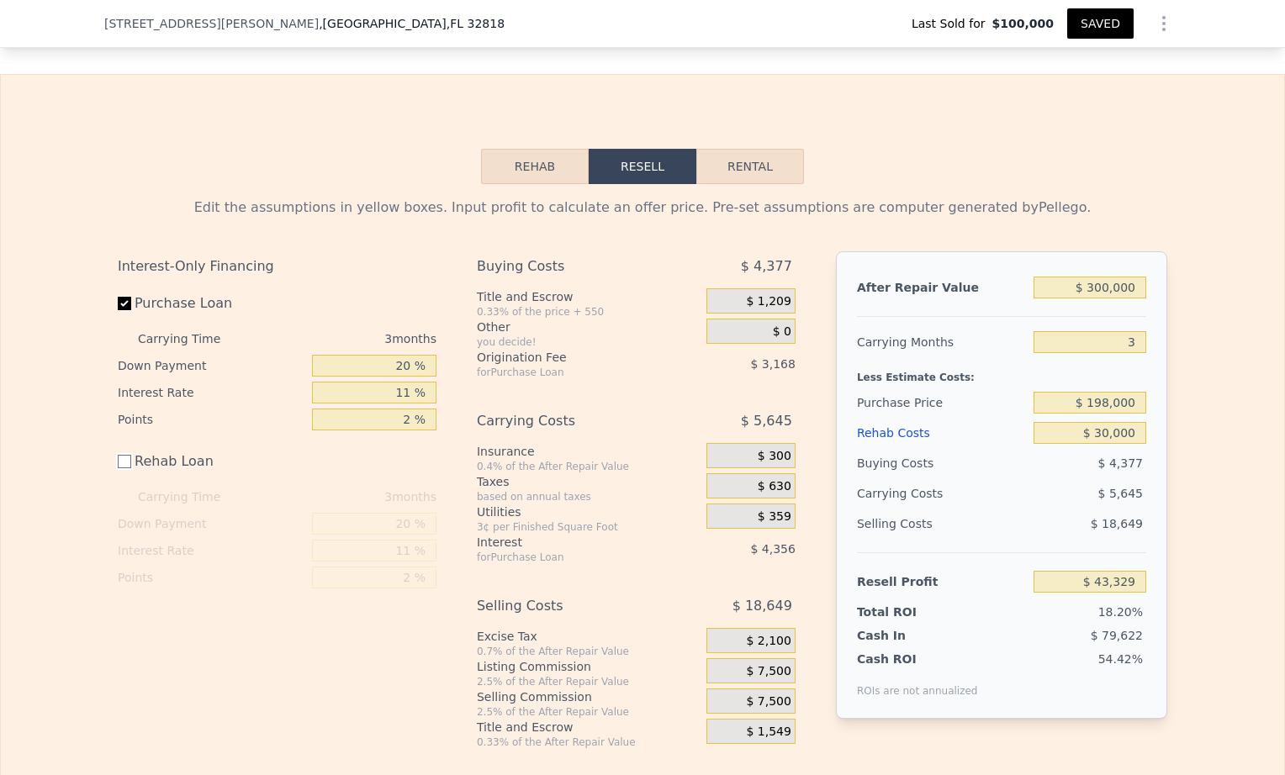
click at [124, 458] on input "Rehab Loan" at bounding box center [124, 461] width 13 height 13
checkbox input "true"
type input "$ 42,189"
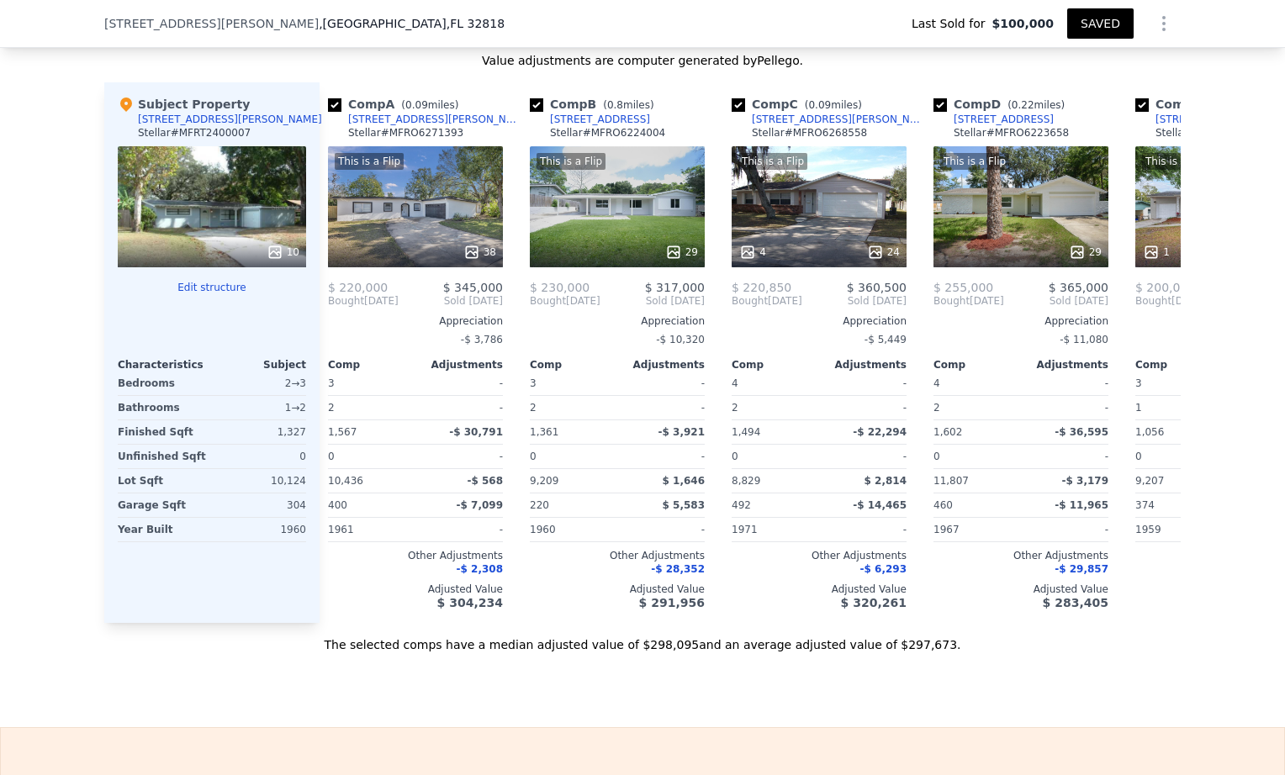
scroll to position [0, 0]
